Goal: Find specific page/section: Find specific page/section

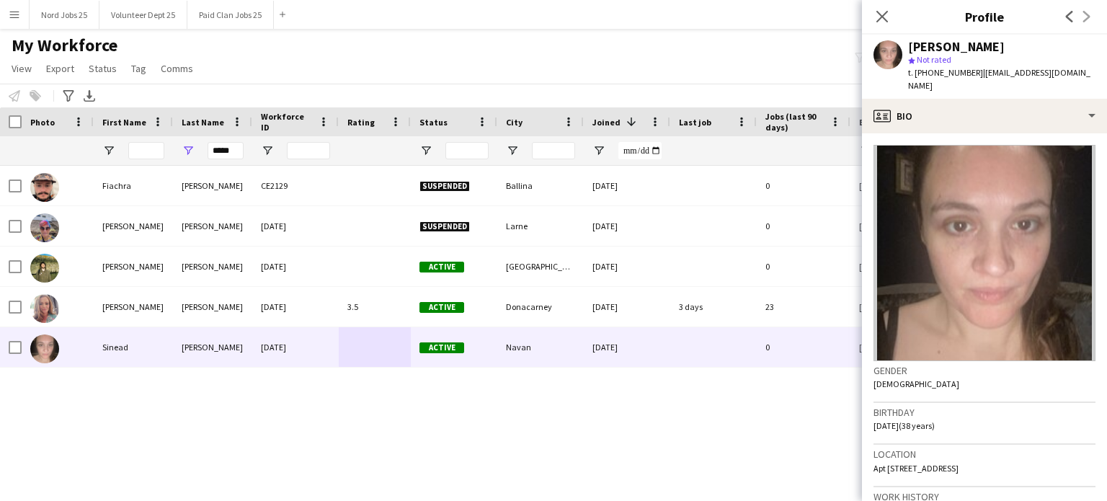
click at [396, 391] on div "[PERSON_NAME] CE2129 Suspended Ballina [DATE] 0 [EMAIL_ADDRESS][DOMAIN_NAME] [P…" at bounding box center [532, 315] width 1064 height 299
click at [230, 155] on input "*****" at bounding box center [226, 150] width 36 height 17
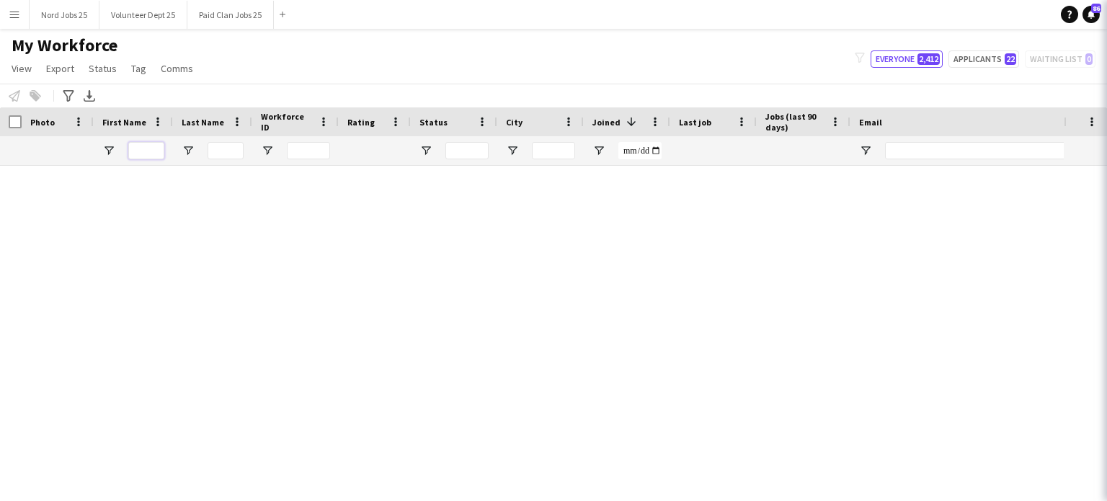
click at [135, 156] on input "First Name Filter Input" at bounding box center [146, 150] width 36 height 17
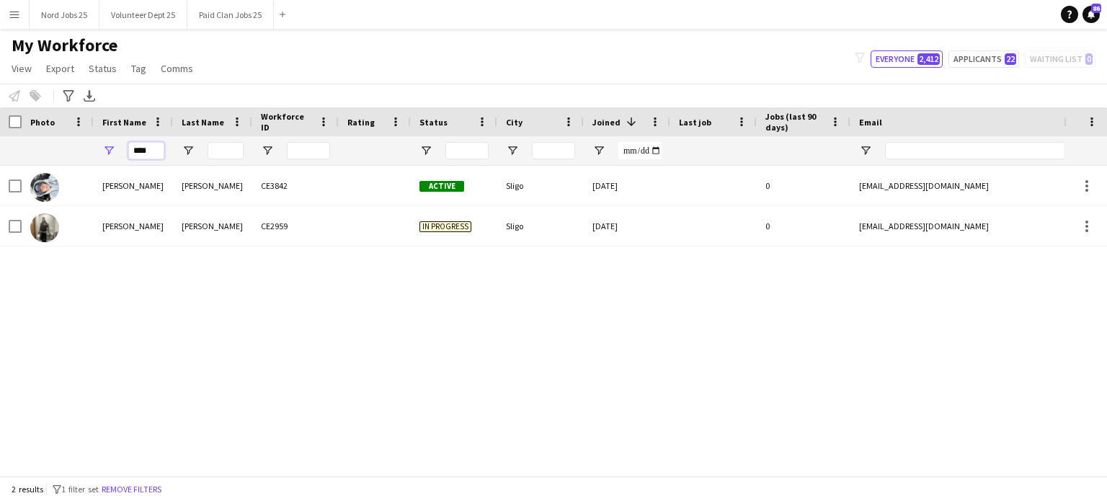
type input "****"
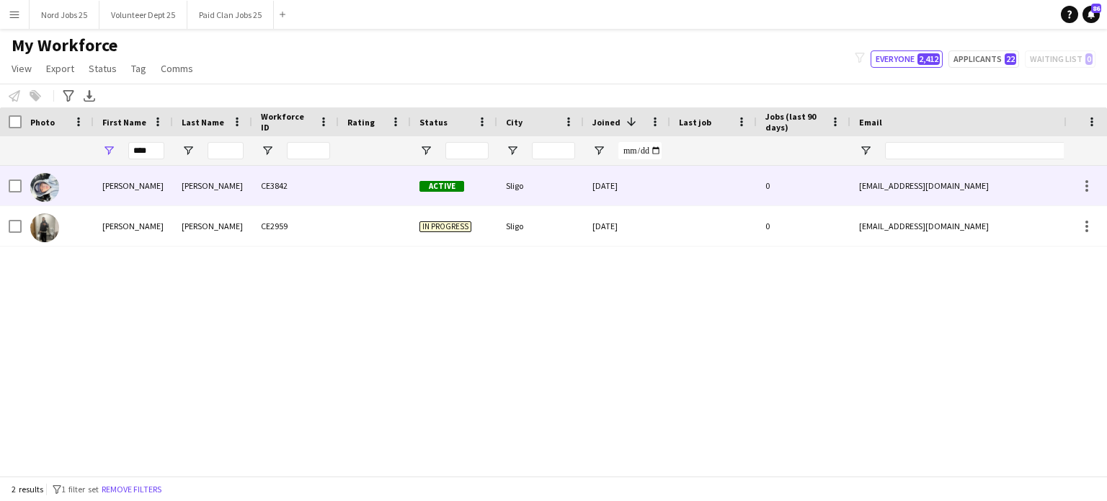
click at [205, 195] on div "[PERSON_NAME]" at bounding box center [212, 186] width 79 height 40
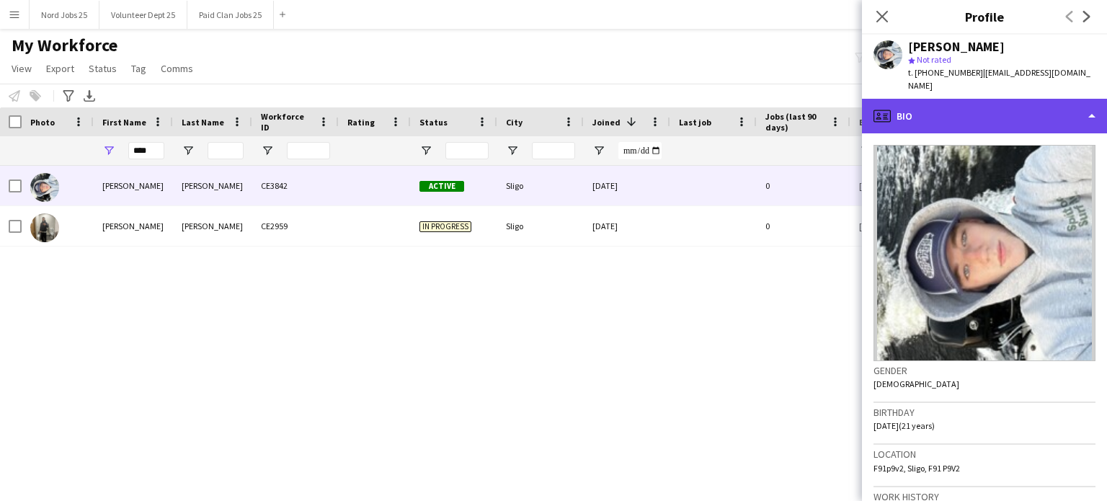
click at [935, 104] on div "profile Bio" at bounding box center [984, 116] width 245 height 35
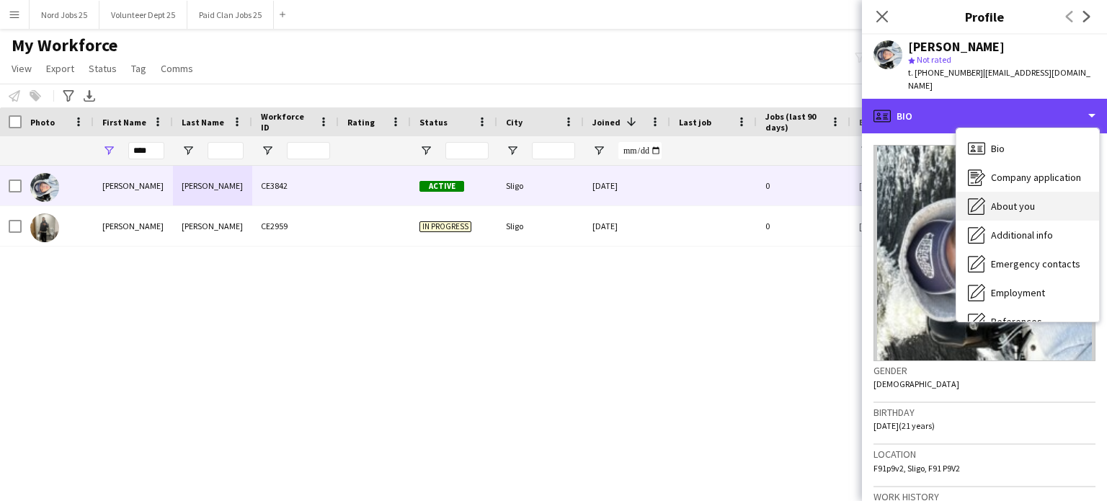
scroll to position [135, 0]
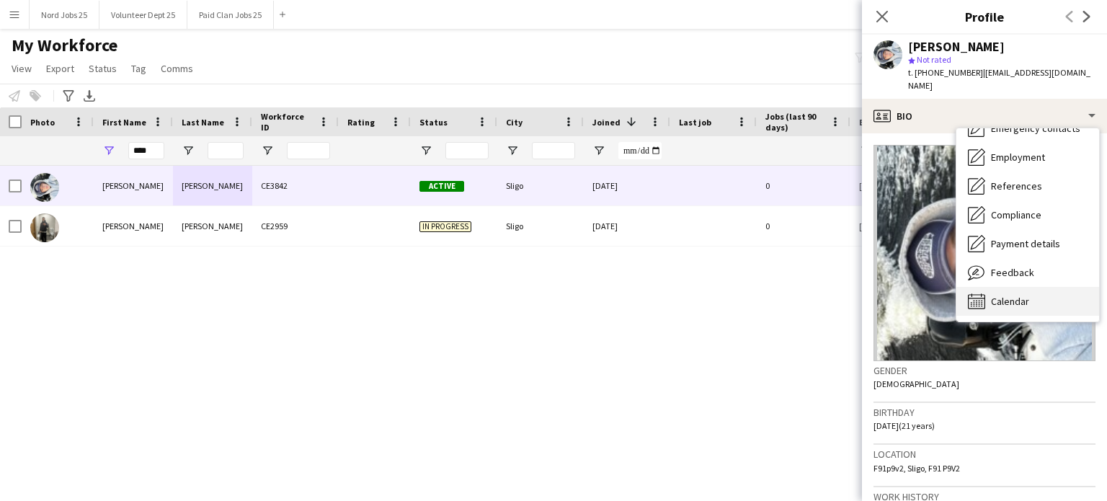
click at [997, 297] on div "Calendar Calendar" at bounding box center [1027, 301] width 143 height 29
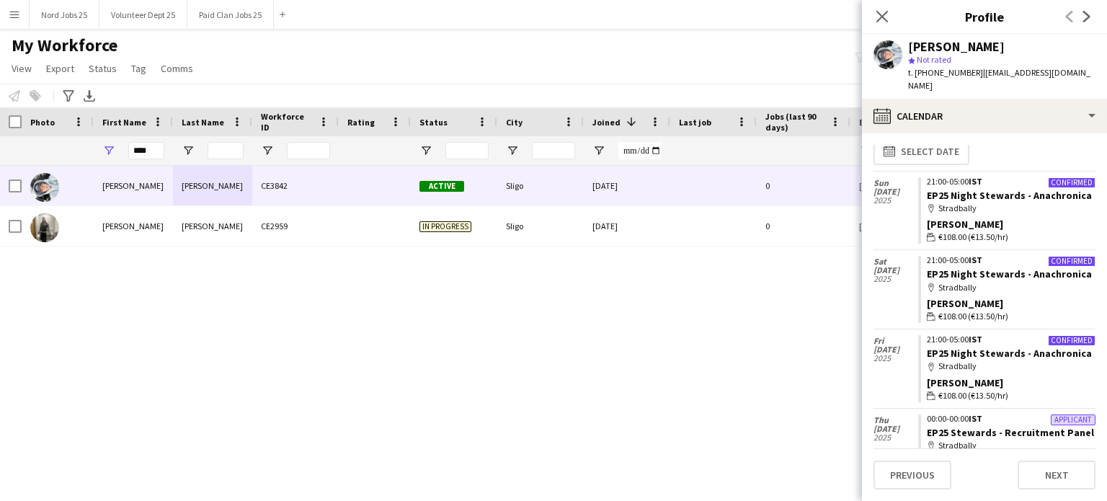
scroll to position [12, 0]
click at [920, 49] on div "[PERSON_NAME]" at bounding box center [956, 46] width 97 height 13
copy div "[PERSON_NAME]"
click at [216, 17] on button "Paid Clan Jobs 25 Close" at bounding box center [230, 15] width 86 height 28
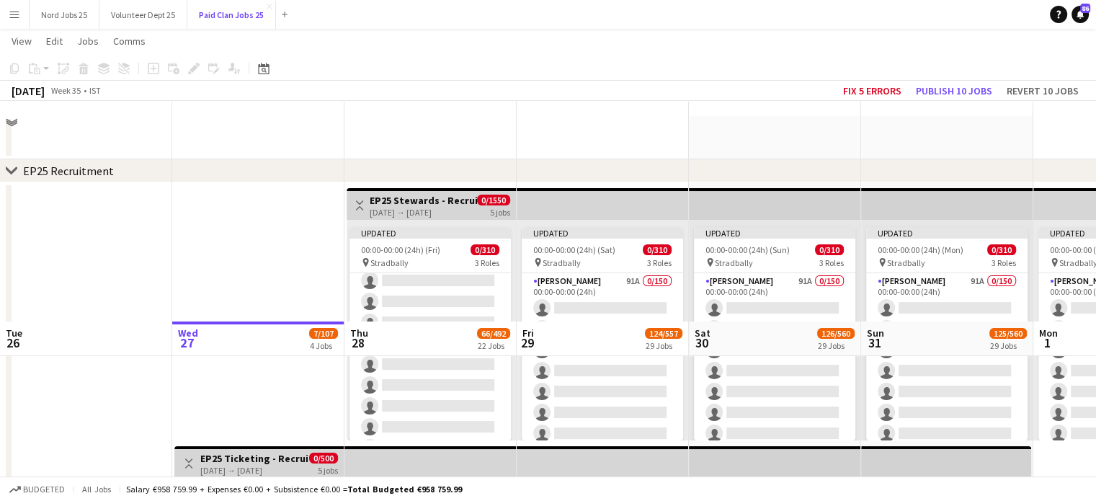
scroll to position [273, 0]
